Goal: Transaction & Acquisition: Subscribe to service/newsletter

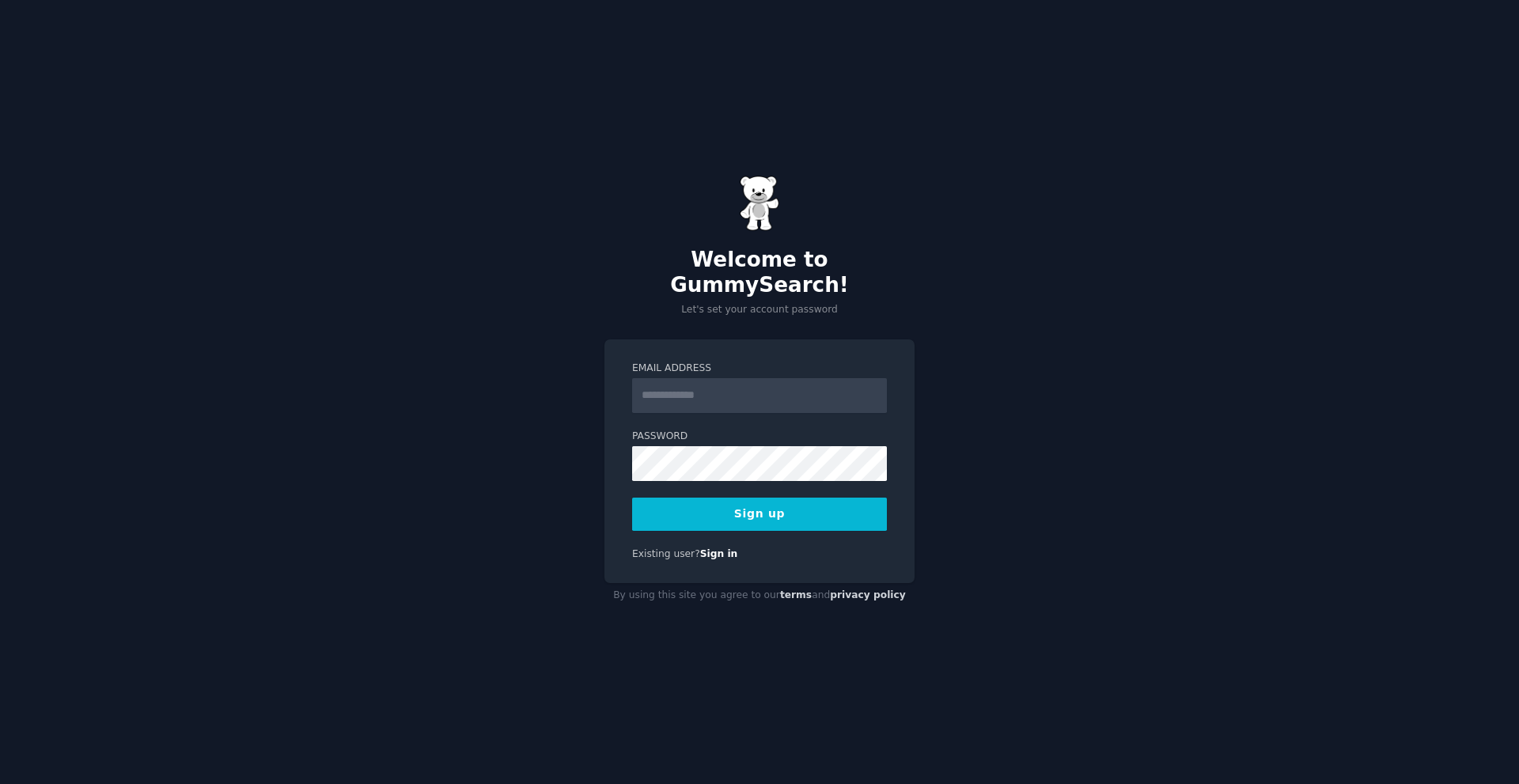
click at [713, 383] on input "Email Address" at bounding box center [759, 395] width 255 height 35
type input "**********"
click at [715, 508] on button "Sign up" at bounding box center [759, 514] width 255 height 34
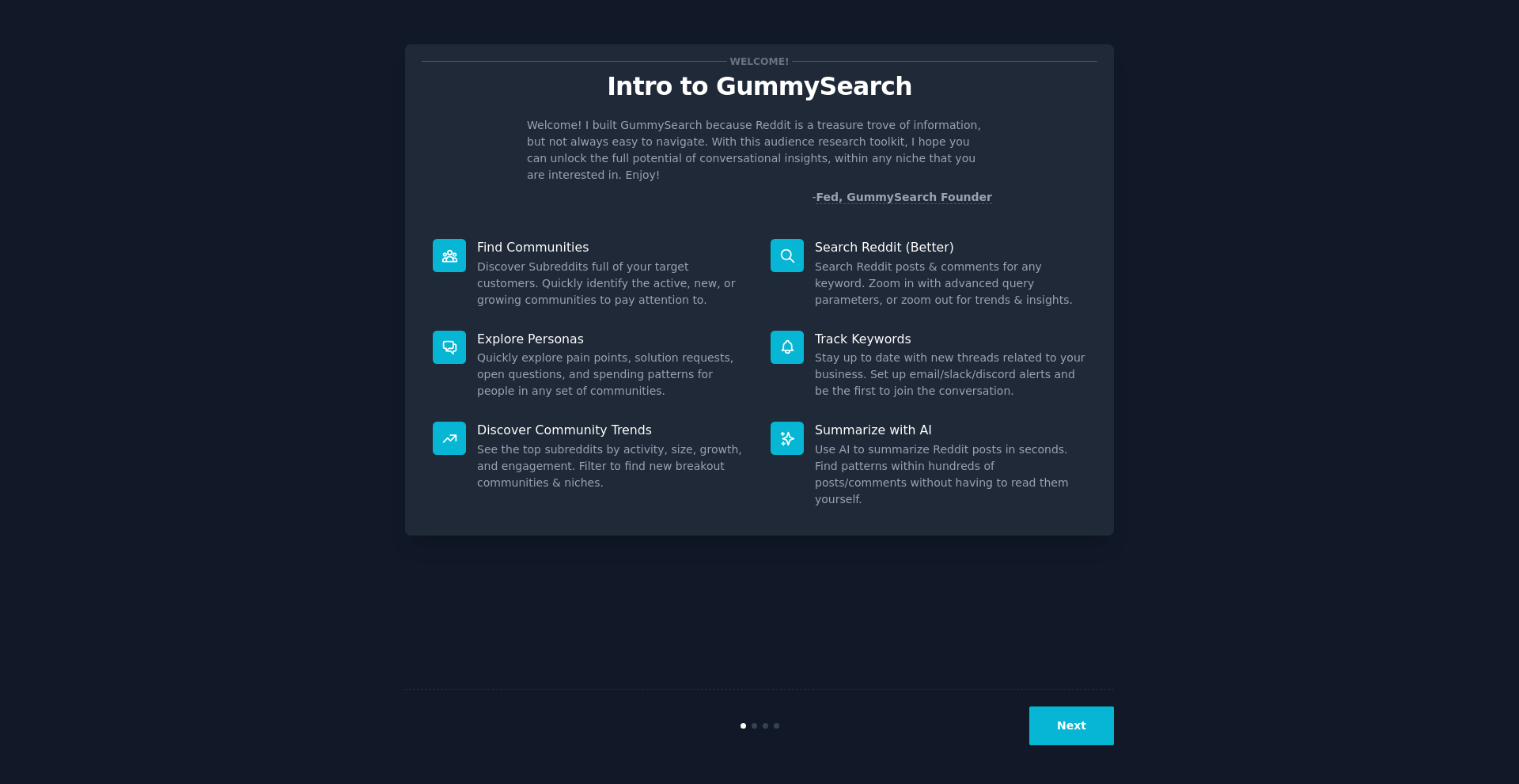
click at [790, 249] on icon at bounding box center [787, 256] width 13 height 13
click at [504, 259] on dd "Discover Subreddits full of your target customers. Quickly identify the active,…" at bounding box center [612, 283] width 271 height 50
click at [510, 239] on p "Find Communities" at bounding box center [612, 248] width 271 height 17
click at [1092, 727] on button "Next" at bounding box center [1071, 725] width 85 height 38
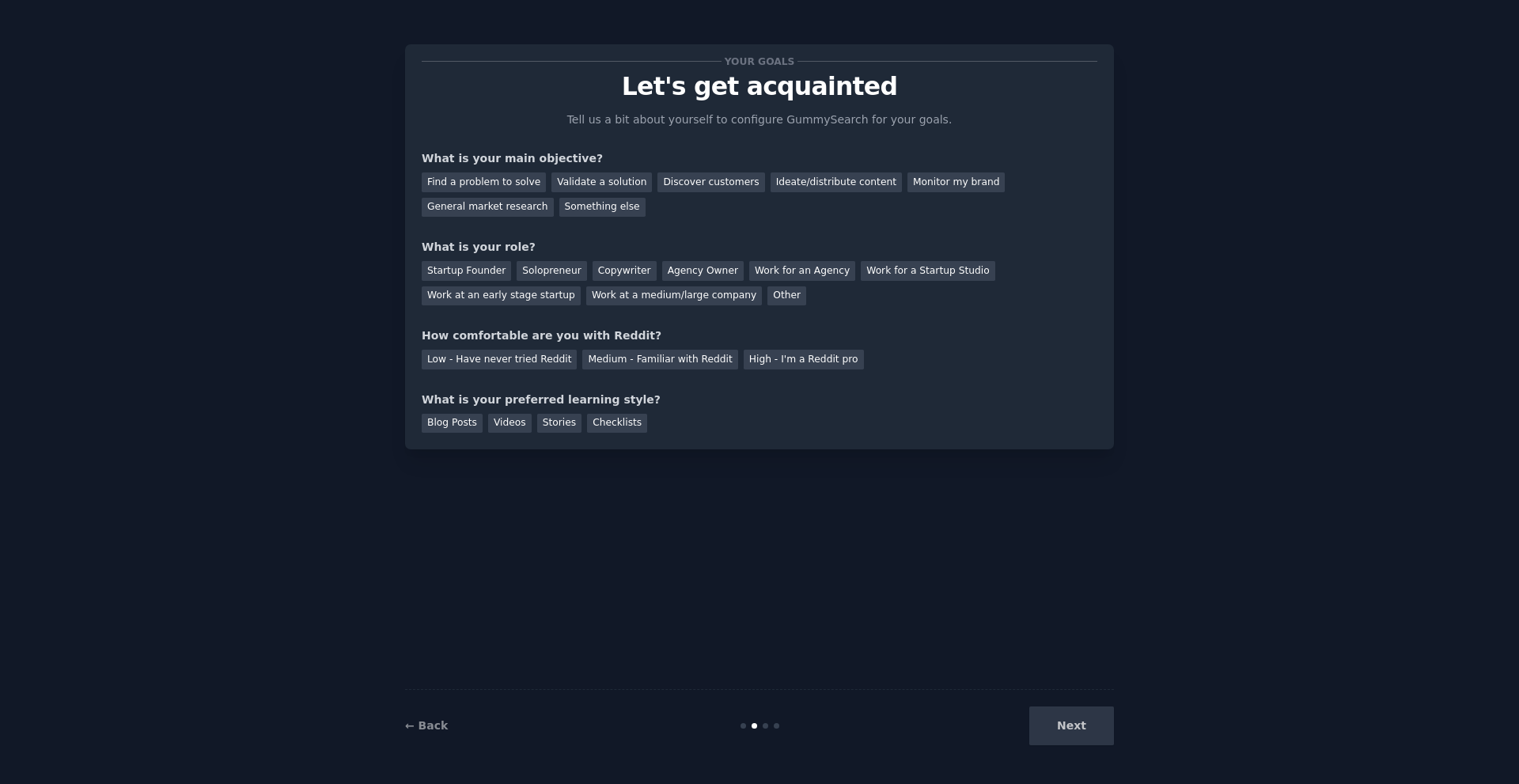
click at [1092, 727] on div "Next" at bounding box center [996, 725] width 236 height 38
click at [1003, 193] on div "Find a problem to solve Validate a solution Discover customers Ideate/distribut…" at bounding box center [759, 192] width 676 height 50
click at [553, 198] on div "General market research" at bounding box center [487, 207] width 132 height 20
click at [530, 267] on div "Solopreneur" at bounding box center [552, 270] width 69 height 20
click at [687, 358] on div "Medium - Familiar with Reddit" at bounding box center [660, 359] width 155 height 20
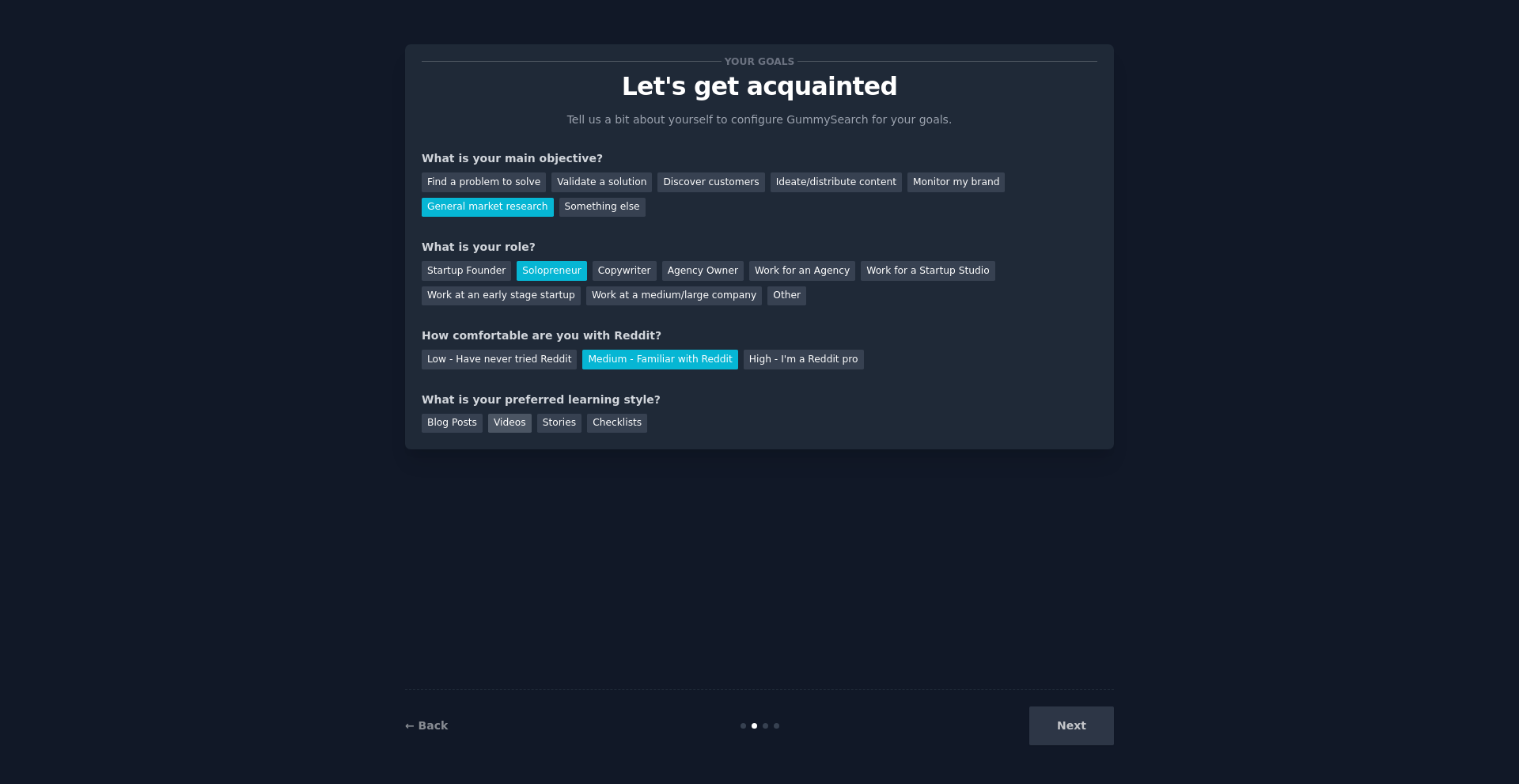
click at [496, 421] on div "Videos" at bounding box center [509, 423] width 44 height 20
click at [461, 421] on div "Blog Posts" at bounding box center [451, 423] width 61 height 20
click at [544, 415] on div "Stories" at bounding box center [559, 423] width 44 height 20
click at [467, 420] on div "Blog Posts" at bounding box center [451, 423] width 61 height 20
click at [1066, 740] on button "Next" at bounding box center [1071, 725] width 85 height 38
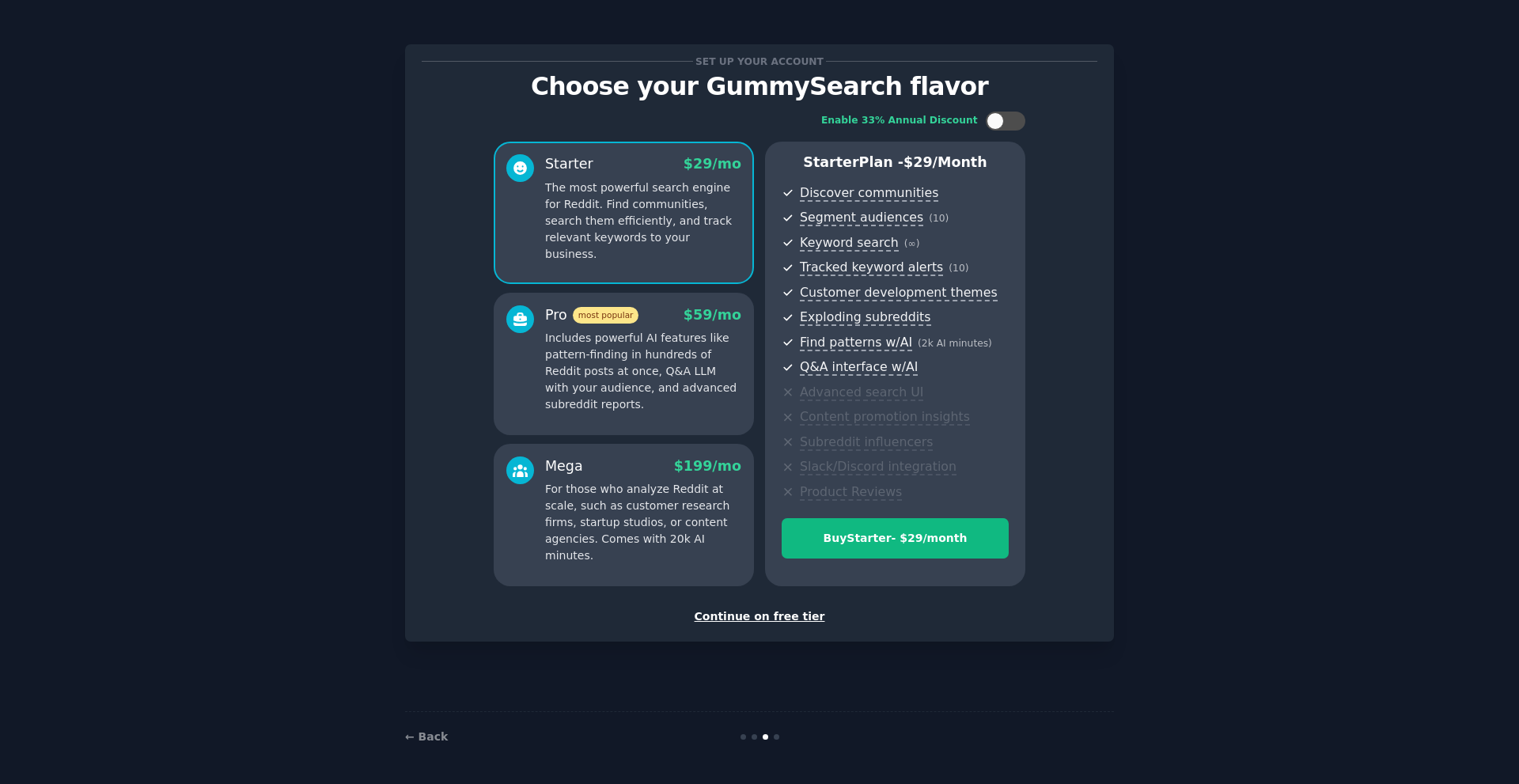
click at [752, 616] on div "Continue on free tier" at bounding box center [759, 617] width 676 height 17
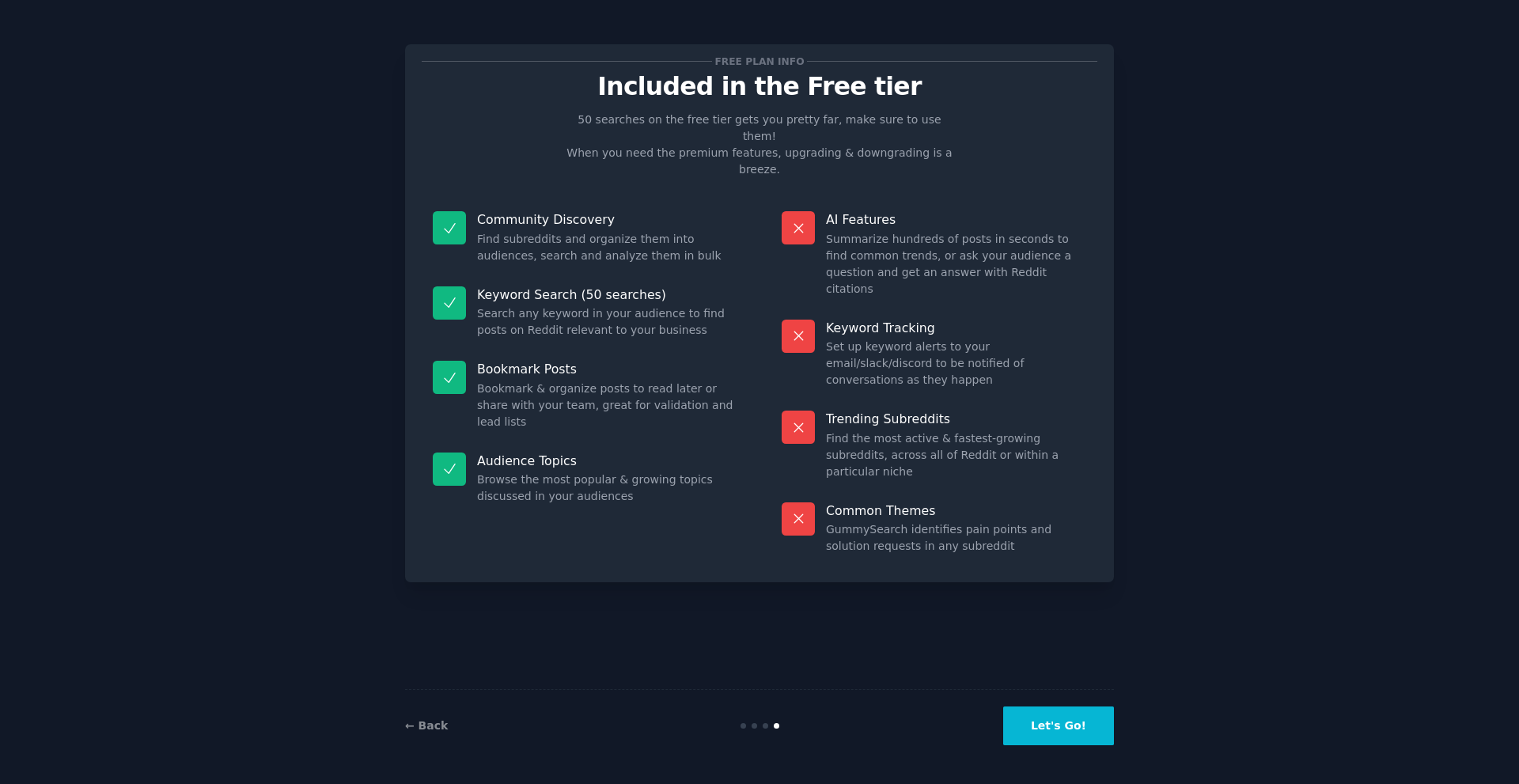
click at [1064, 735] on button "Let's Go!" at bounding box center [1058, 725] width 110 height 38
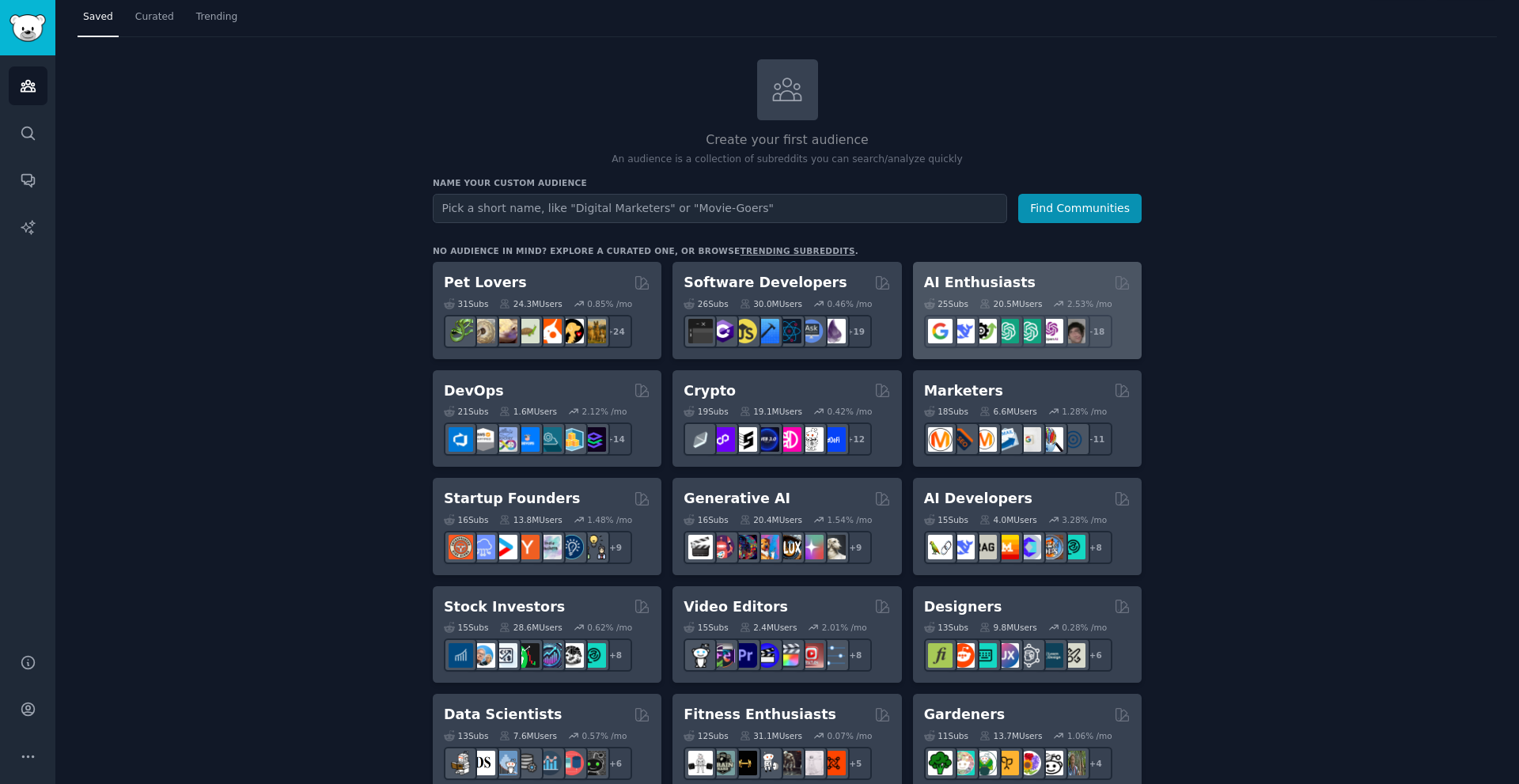
scroll to position [53, 0]
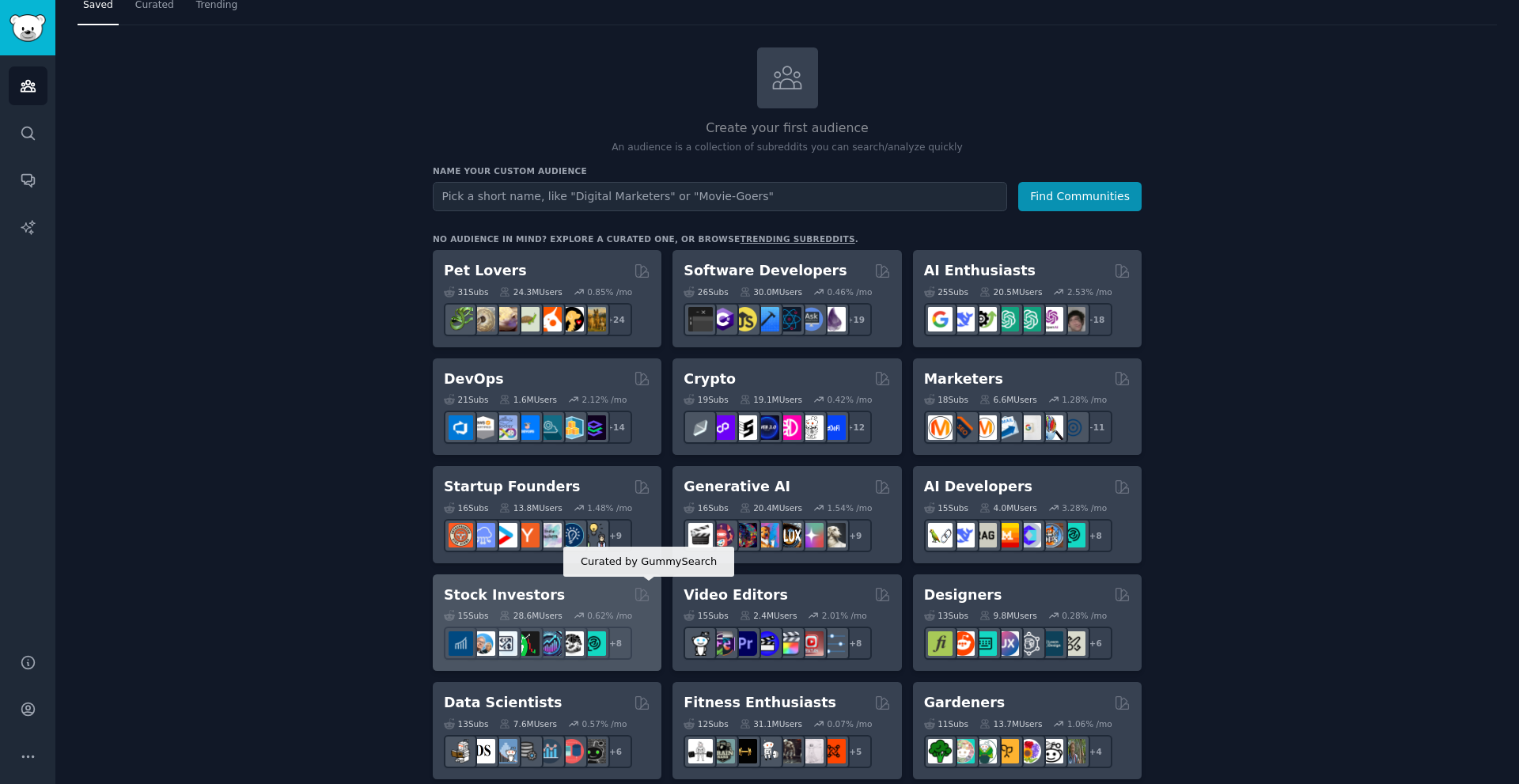
click at [637, 594] on icon at bounding box center [642, 594] width 17 height 17
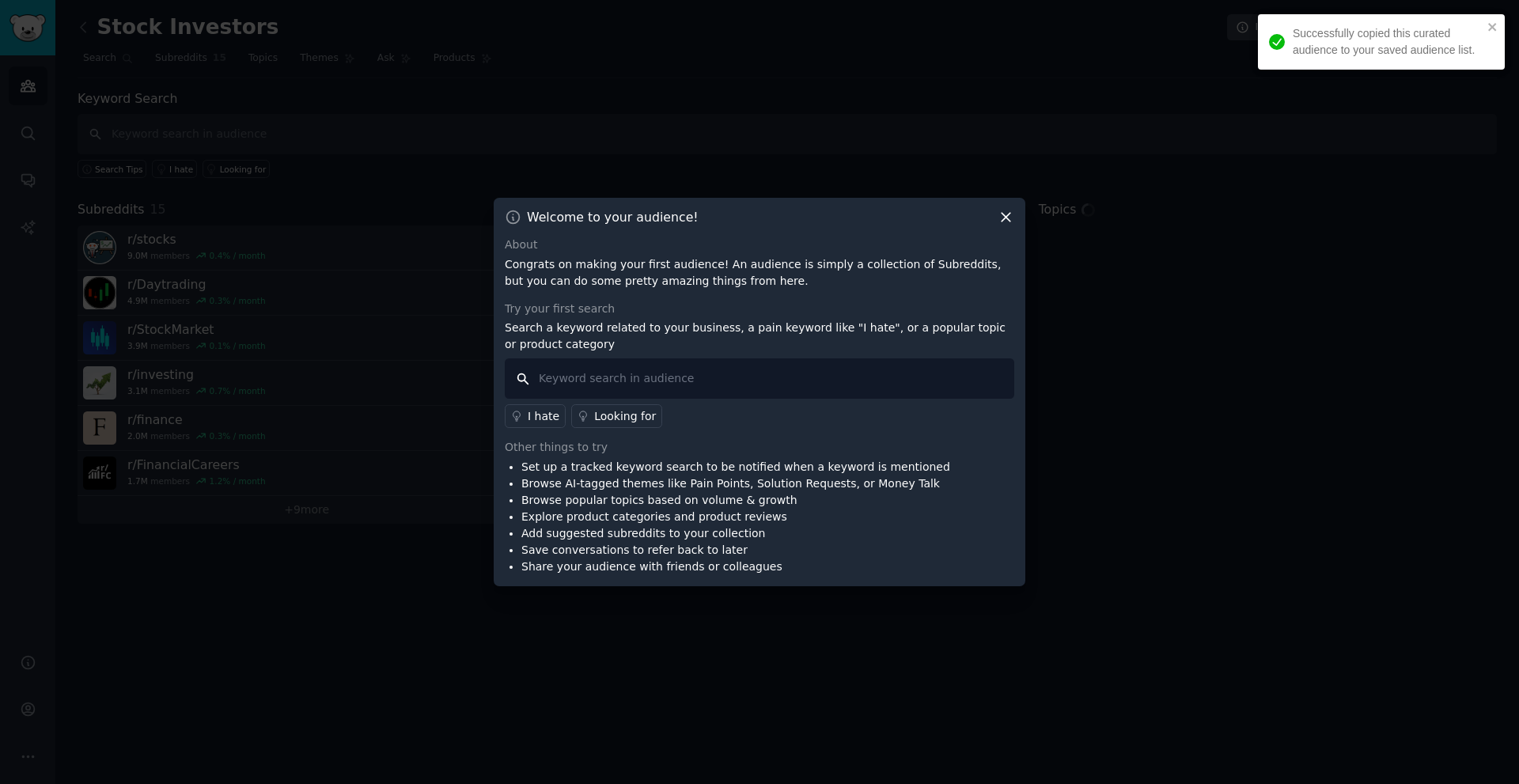
click at [817, 370] on input "text" at bounding box center [759, 378] width 509 height 40
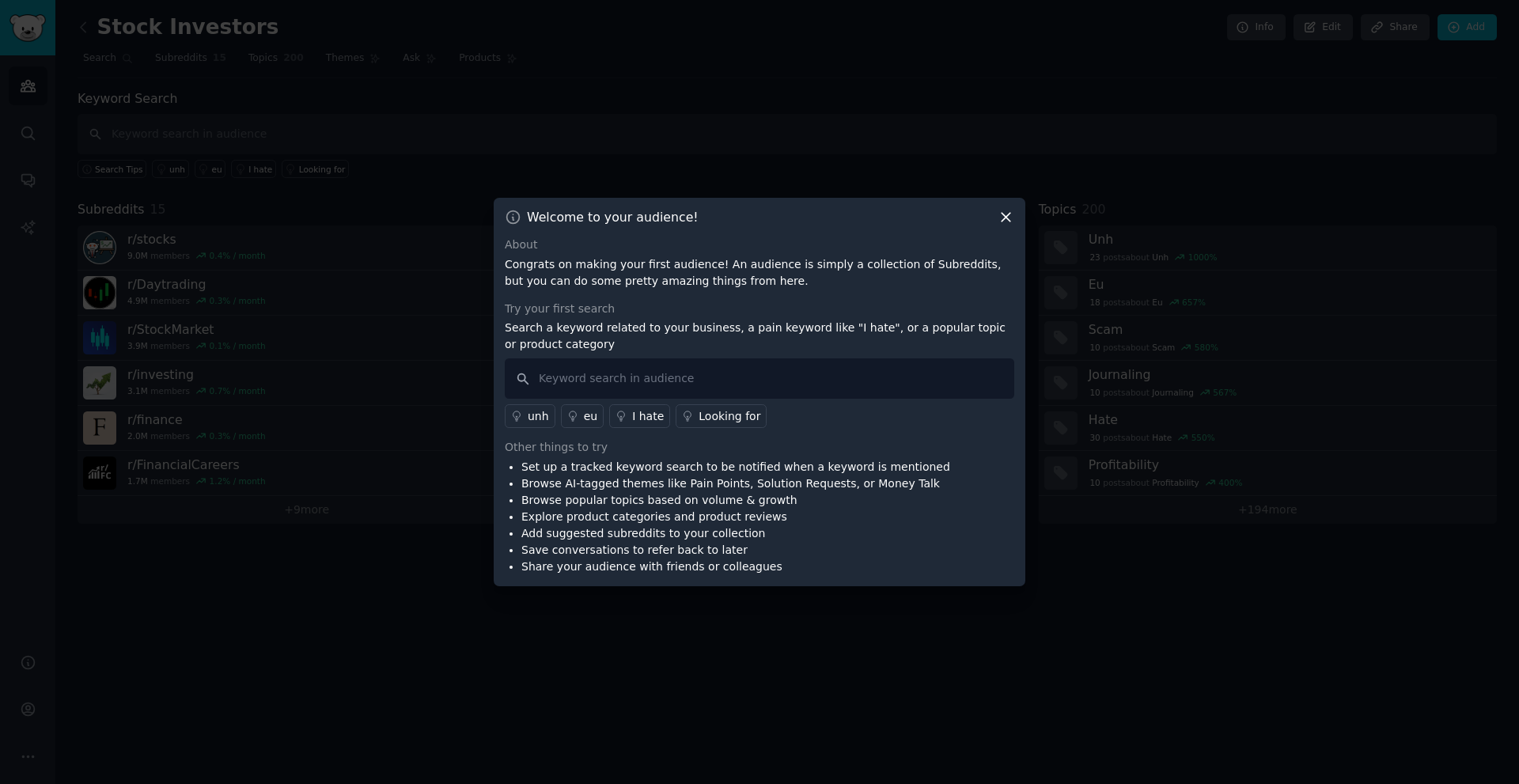
click at [437, 147] on div at bounding box center [759, 392] width 1519 height 784
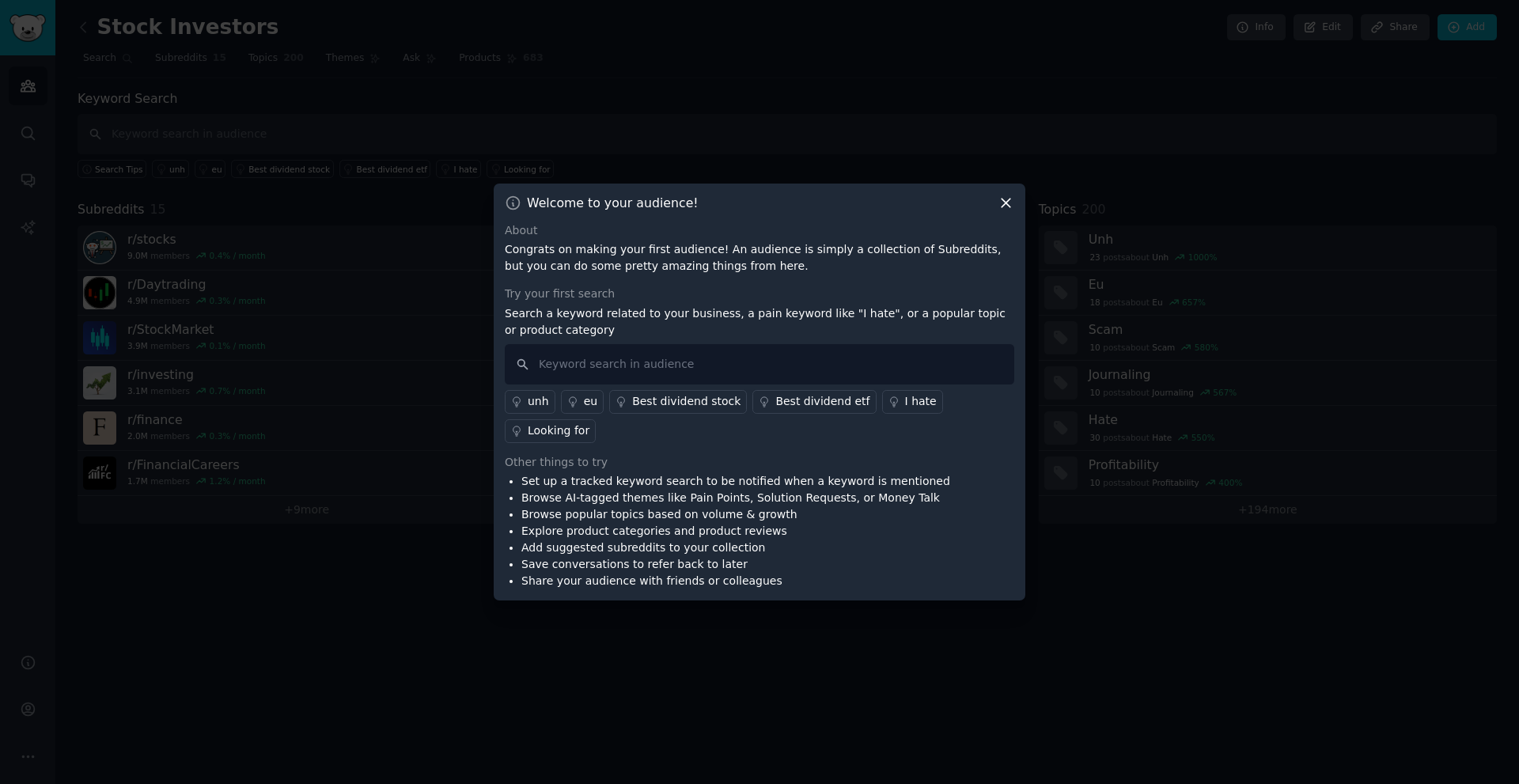
click at [1002, 207] on div "Welcome to your audience! About Congrats on making your first audience! An audi…" at bounding box center [759, 392] width 532 height 418
click at [1008, 211] on icon at bounding box center [1006, 203] width 17 height 17
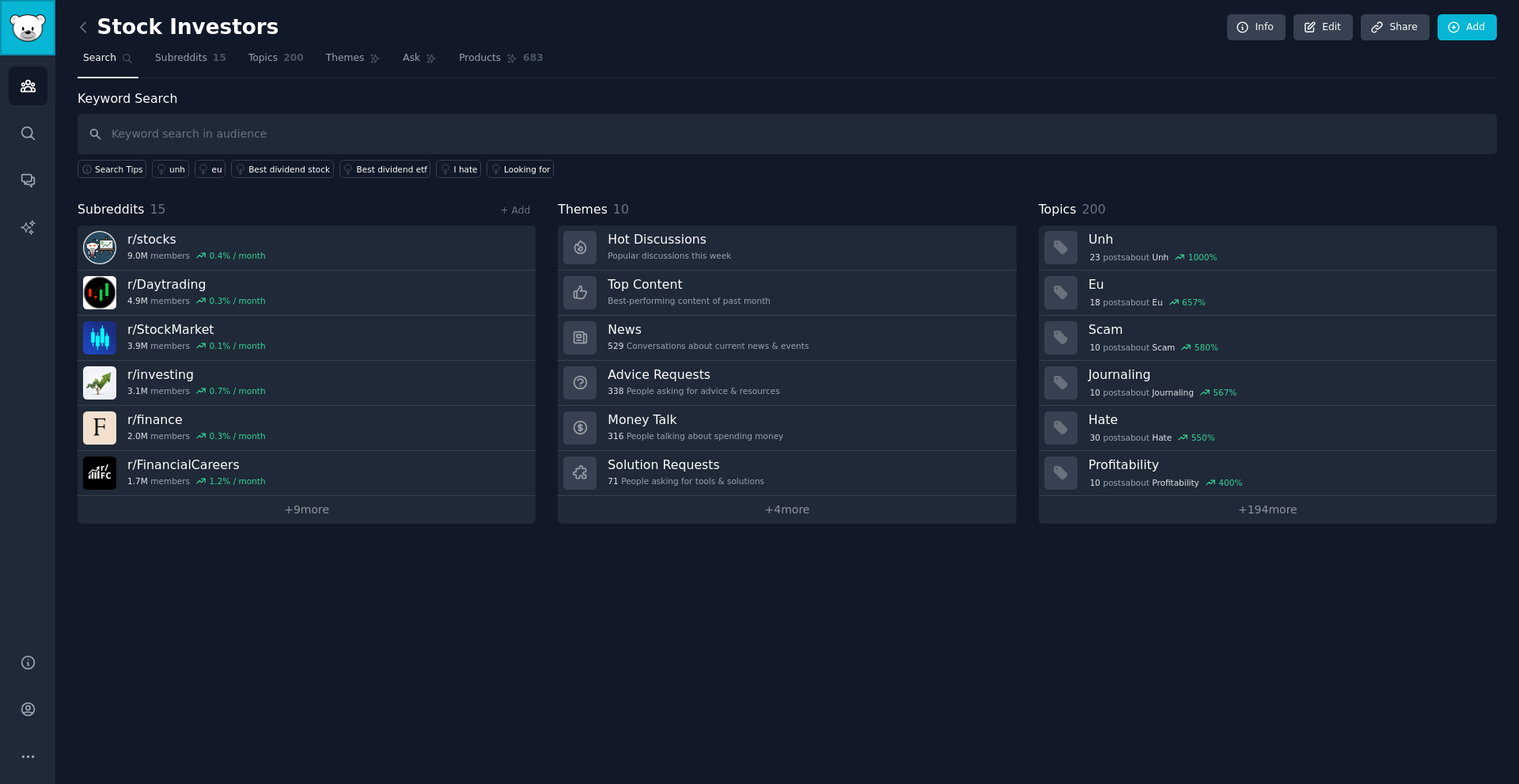
click at [21, 27] on img "Sidebar" at bounding box center [27, 28] width 36 height 28
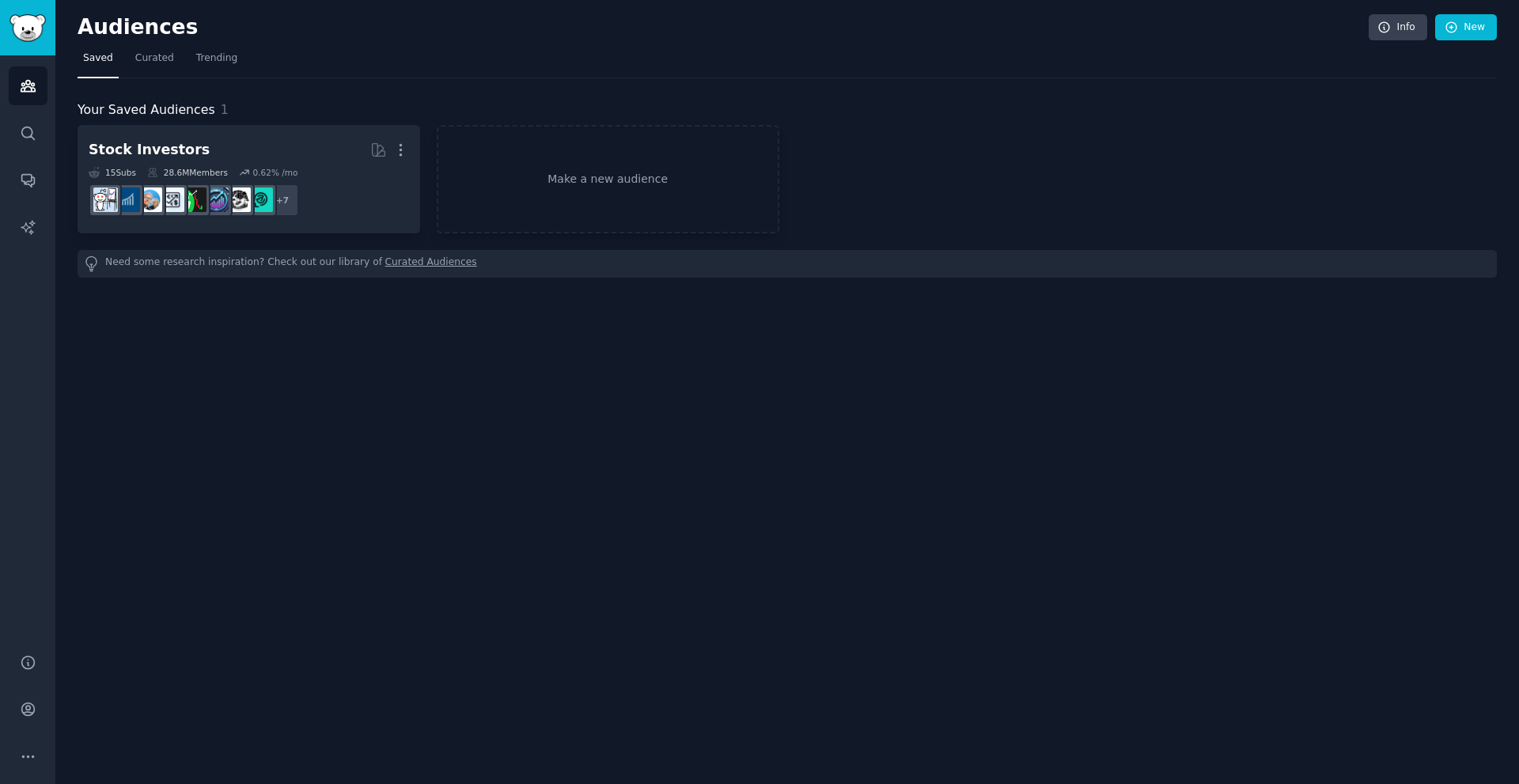
click at [42, 92] on link "Audiences" at bounding box center [27, 85] width 38 height 38
click at [26, 83] on icon "Sidebar" at bounding box center [27, 86] width 14 height 11
click at [38, 135] on link "Search" at bounding box center [27, 133] width 38 height 38
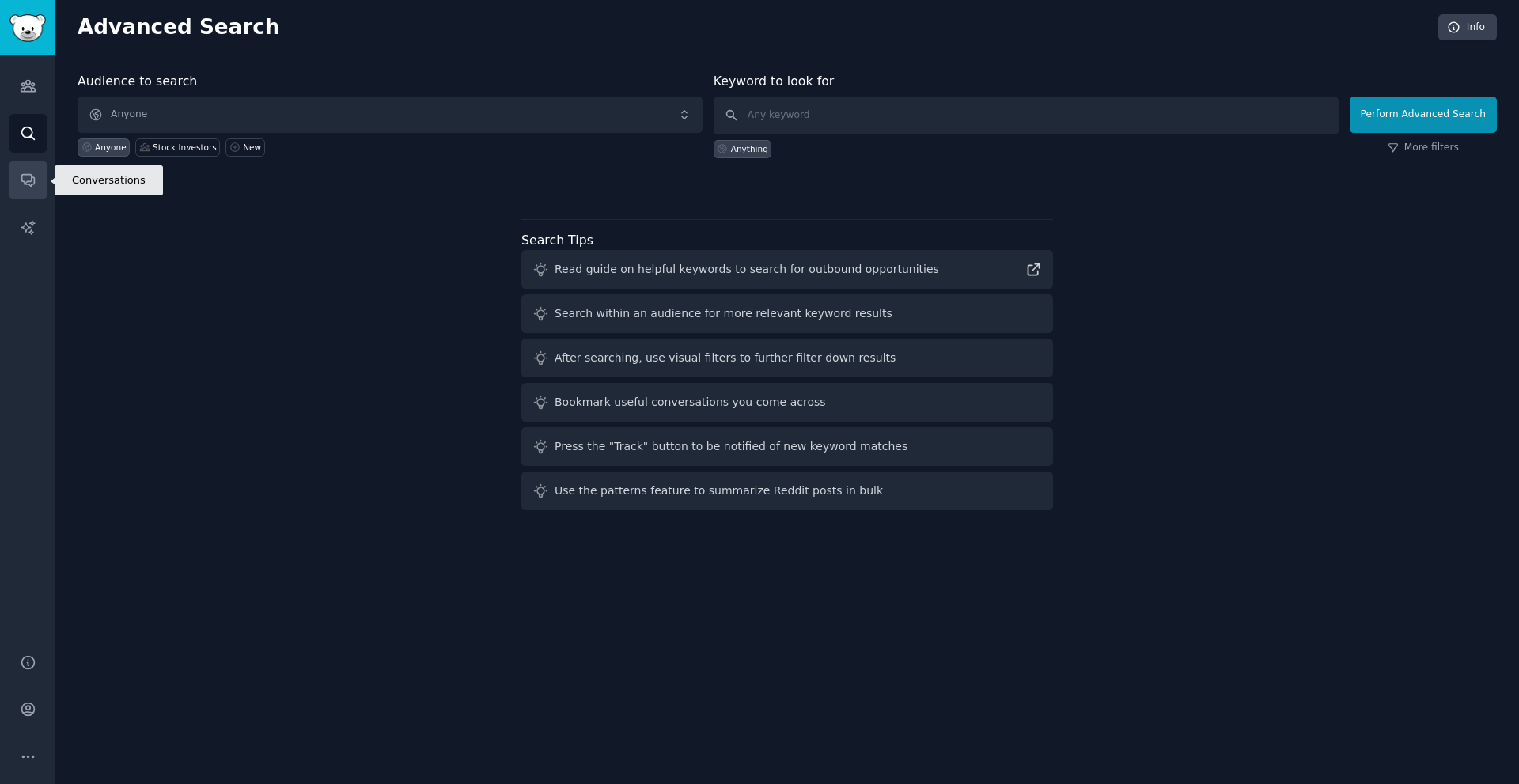
click at [28, 163] on link "Conversations" at bounding box center [27, 179] width 38 height 38
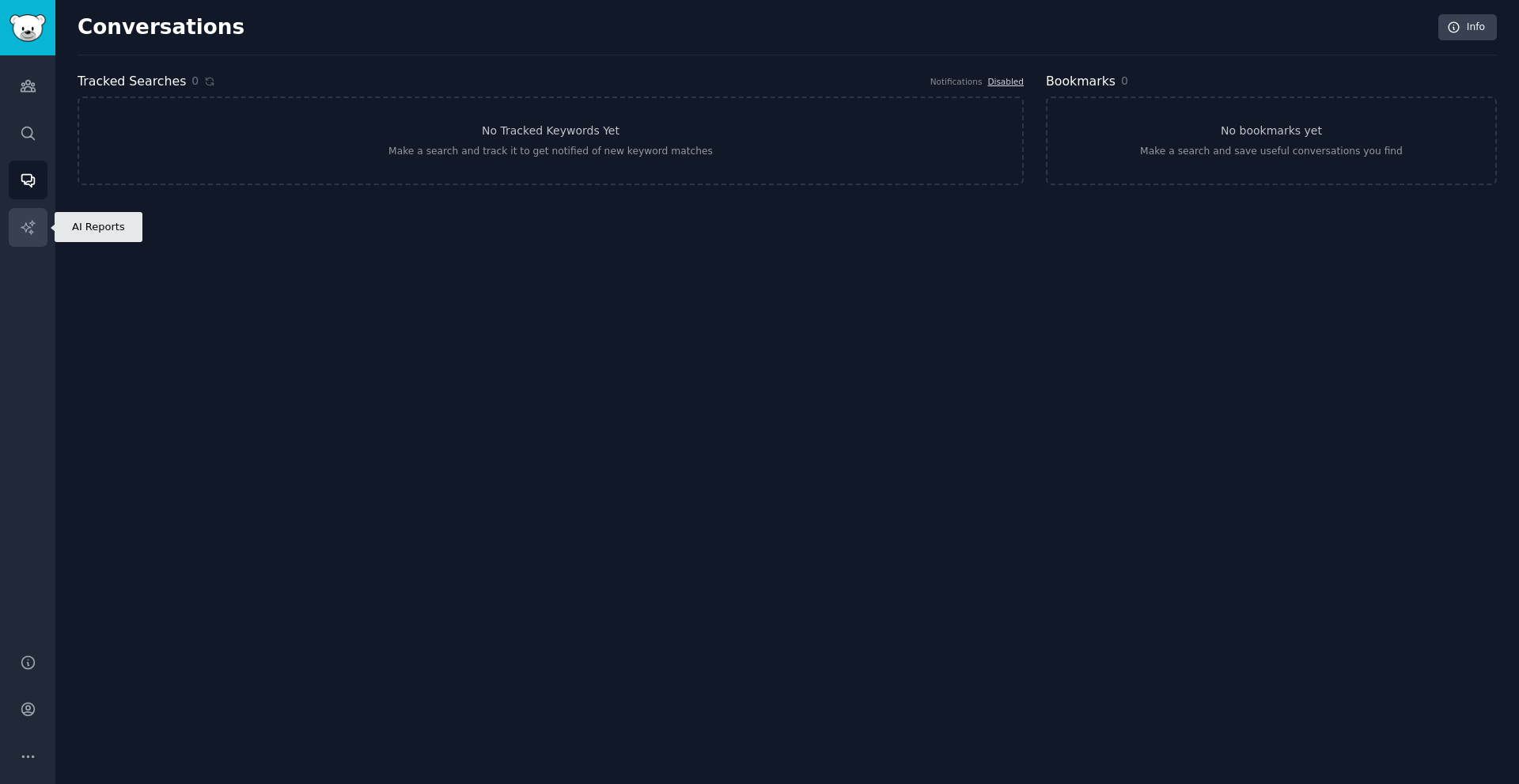
click at [26, 212] on link "AI Reports" at bounding box center [27, 227] width 38 height 38
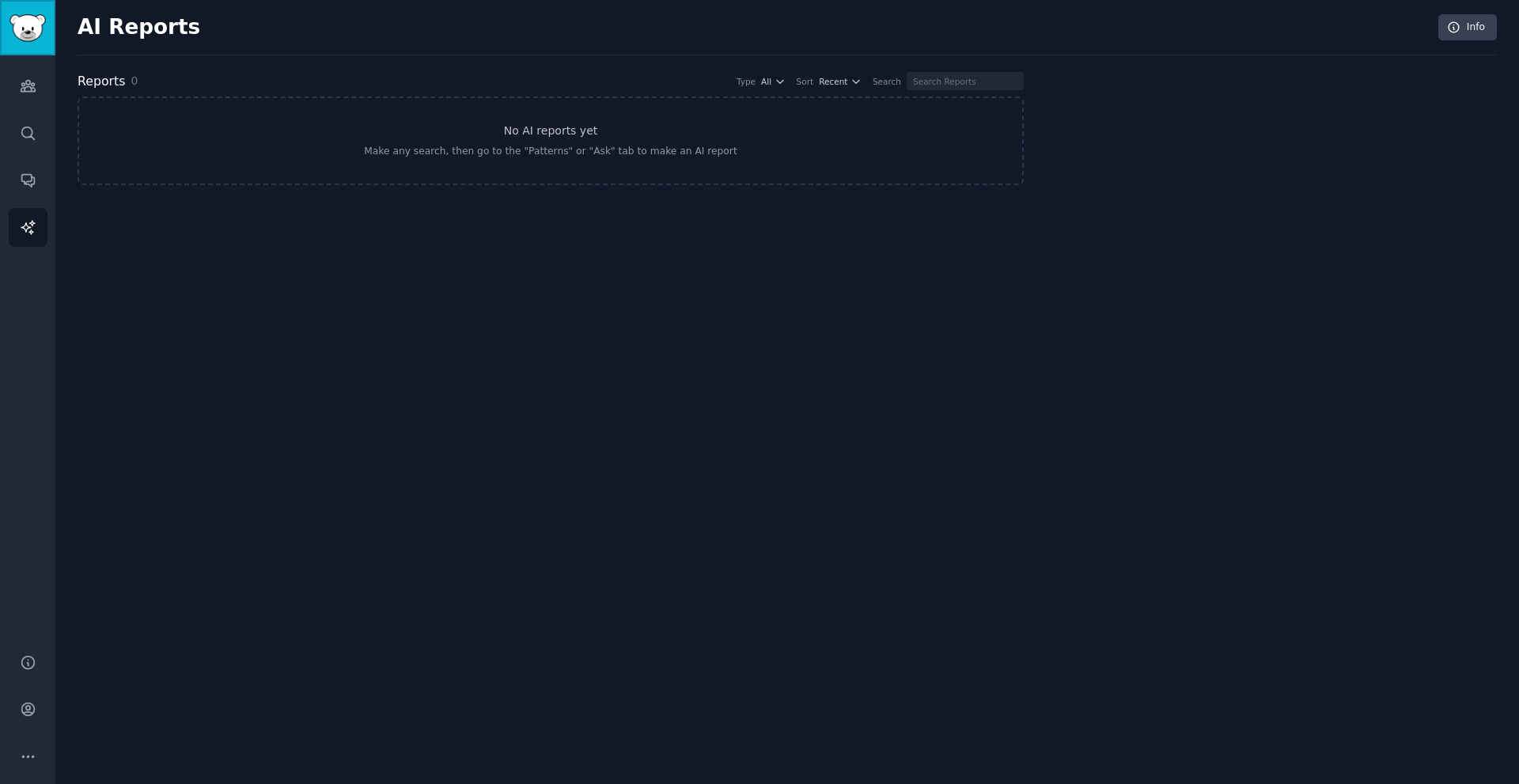
click at [17, 22] on img "Sidebar" at bounding box center [27, 28] width 36 height 28
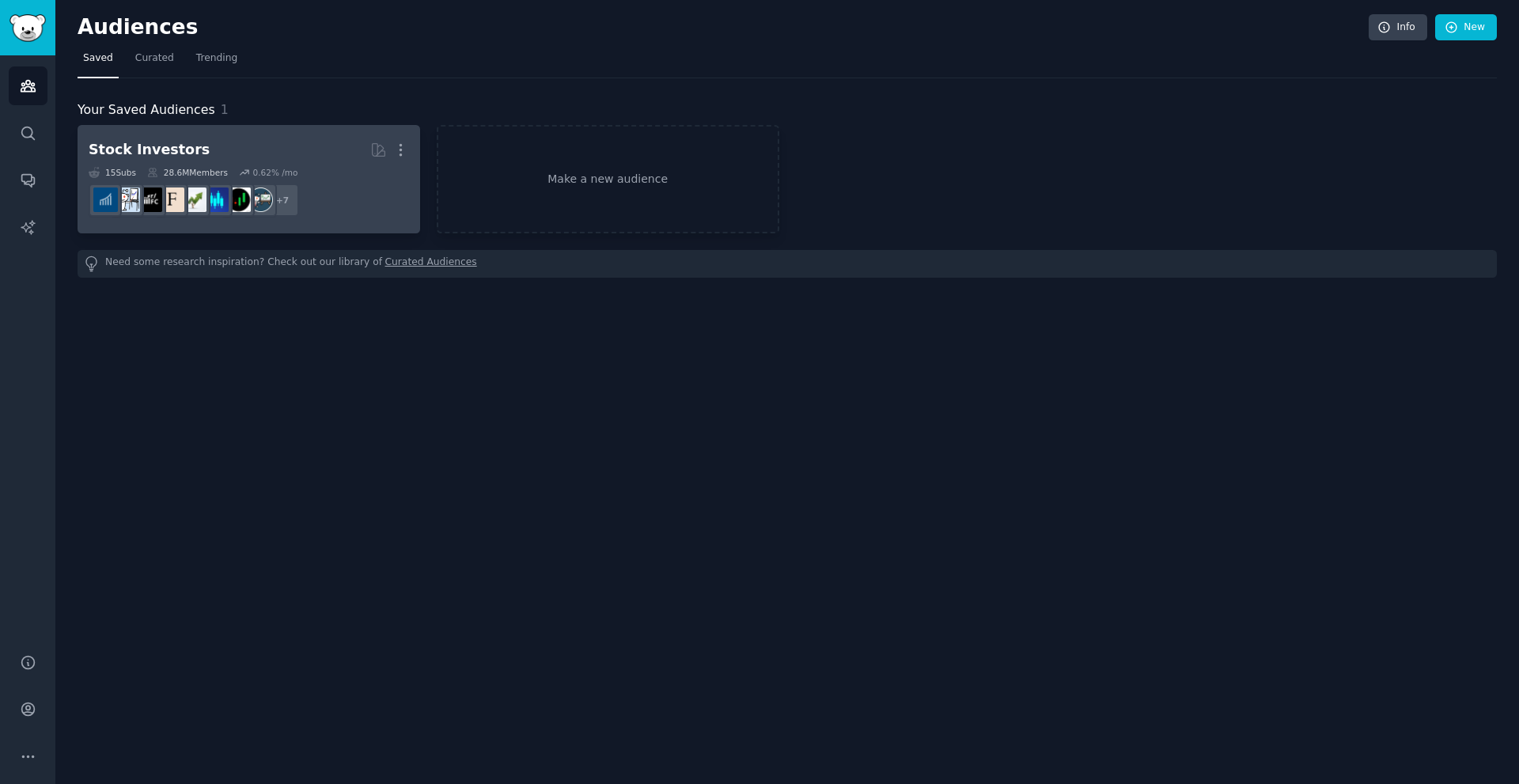
click at [213, 181] on dd "+ 7" at bounding box center [249, 199] width 321 height 44
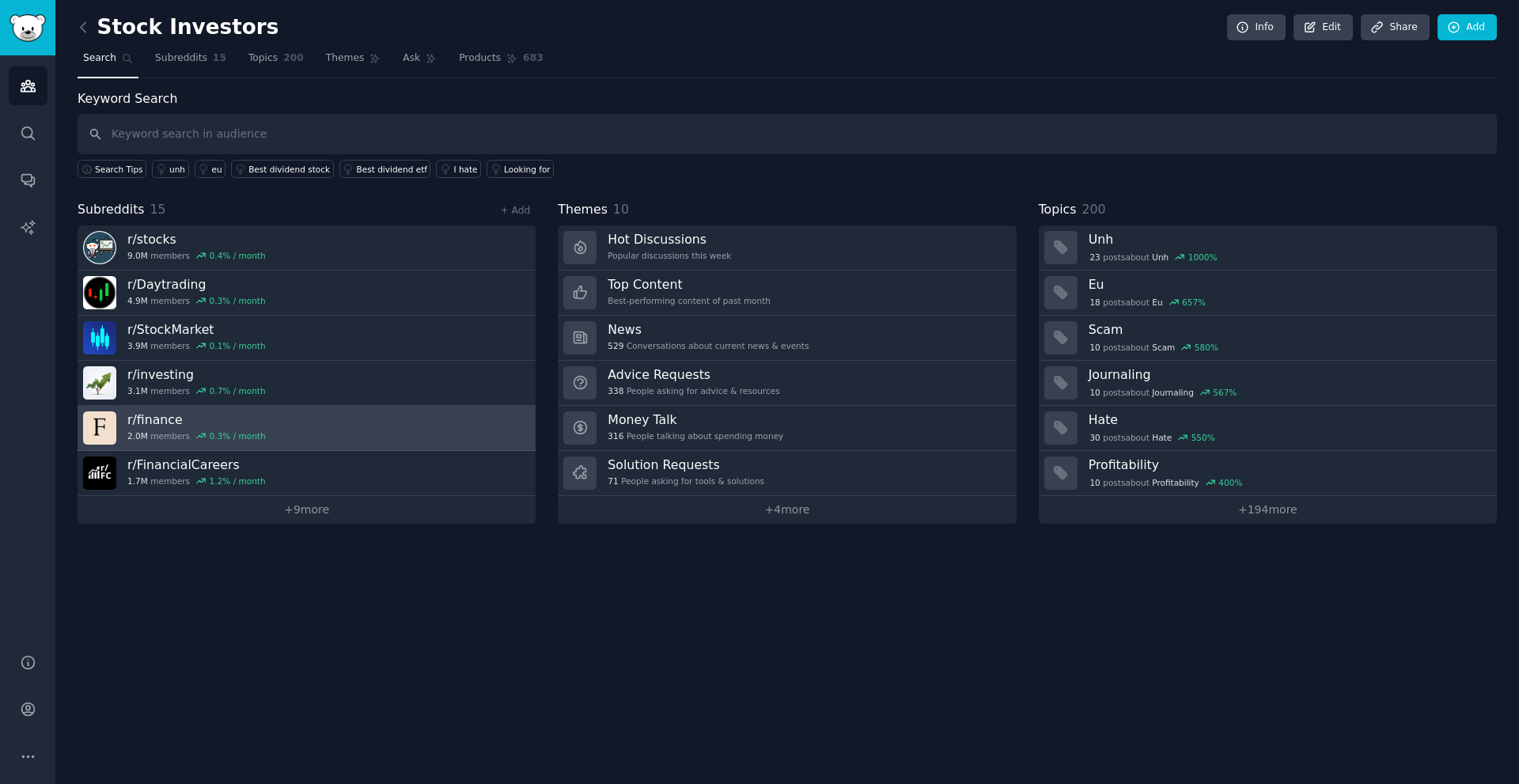
click at [299, 414] on link "r/ finance 2.0M members 0.3 % / month" at bounding box center [307, 428] width 458 height 45
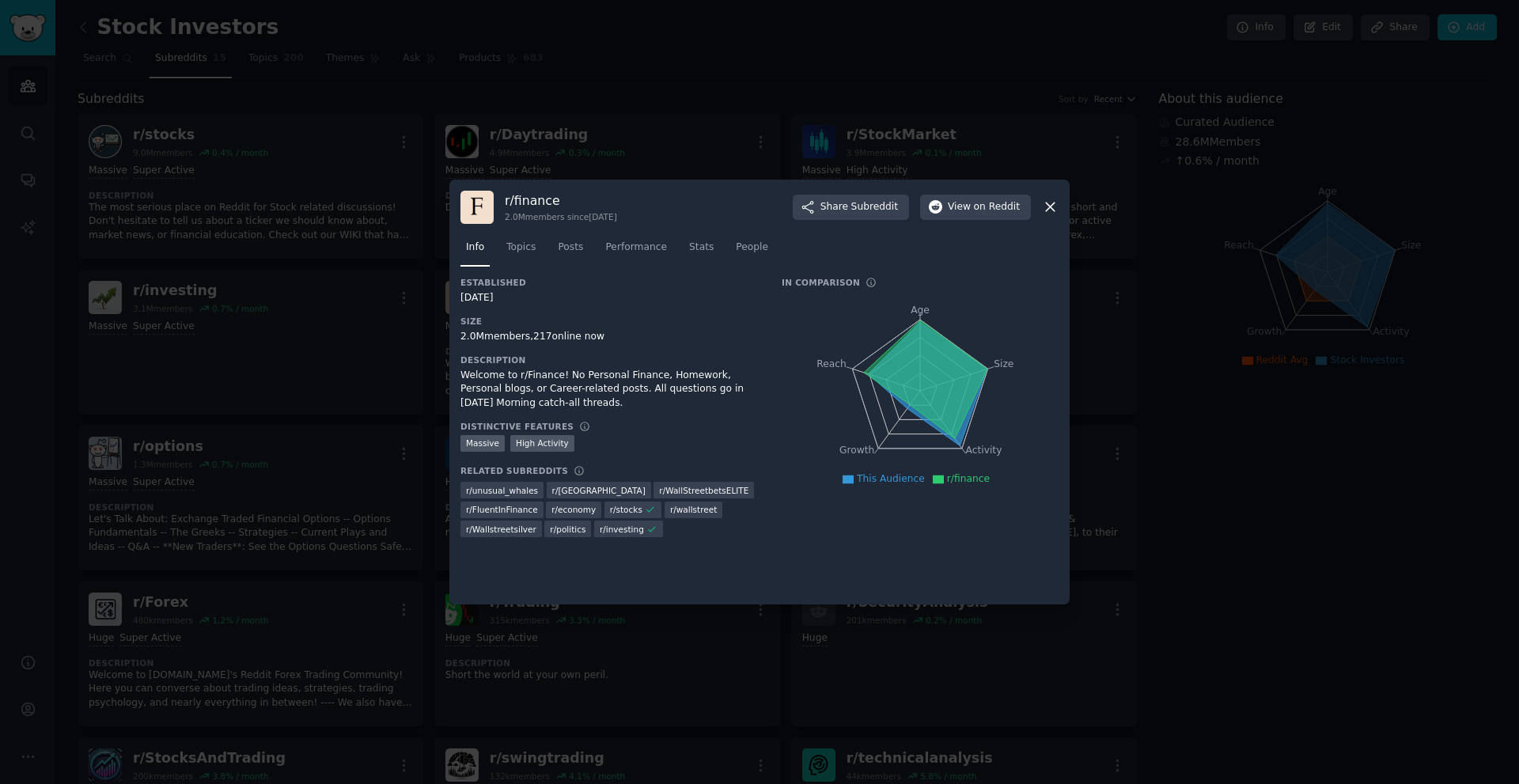
click at [1063, 207] on div "r/ finance 2.0M members since 03/13/2008 Share Subreddit View on Reddit Info To…" at bounding box center [760, 392] width 621 height 425
click at [1060, 210] on div "r/ finance 2.0M members since 03/13/2008 Share Subreddit View on Reddit Info To…" at bounding box center [760, 392] width 621 height 425
click at [1059, 210] on div "r/ finance 2.0M members since 03/13/2008 Share Subreddit View on Reddit Info To…" at bounding box center [760, 392] width 621 height 425
click at [1045, 207] on icon at bounding box center [1051, 207] width 17 height 17
